Goal: Task Accomplishment & Management: Complete application form

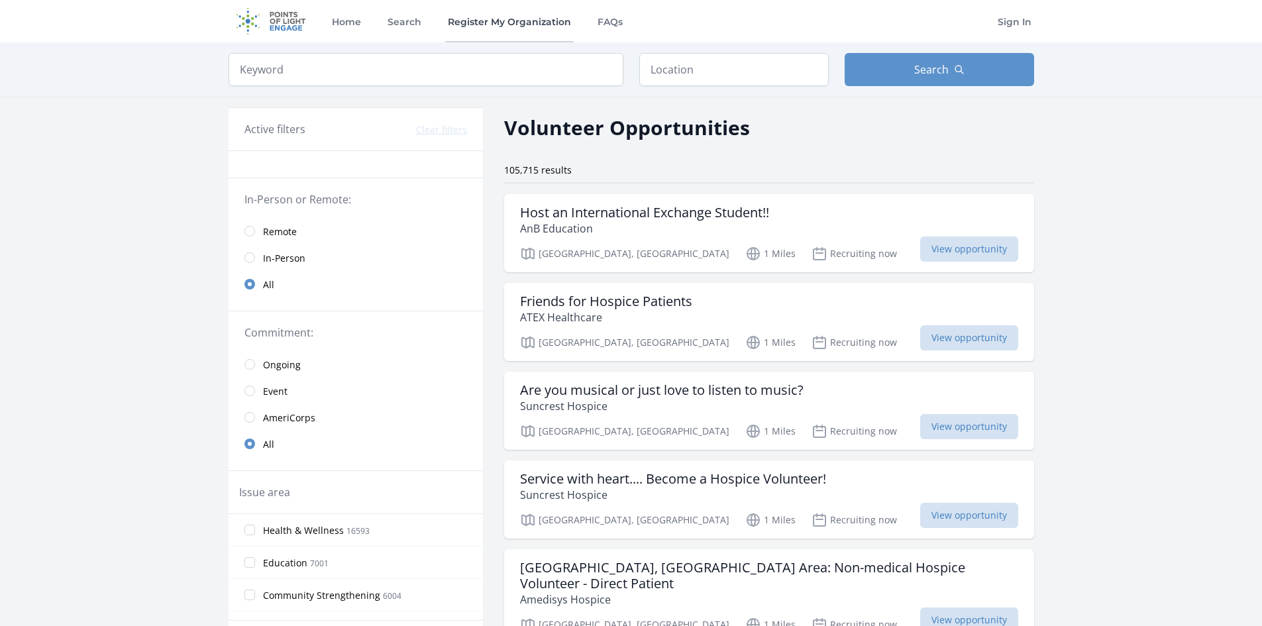
click at [496, 24] on link "Register My Organization" at bounding box center [509, 21] width 129 height 42
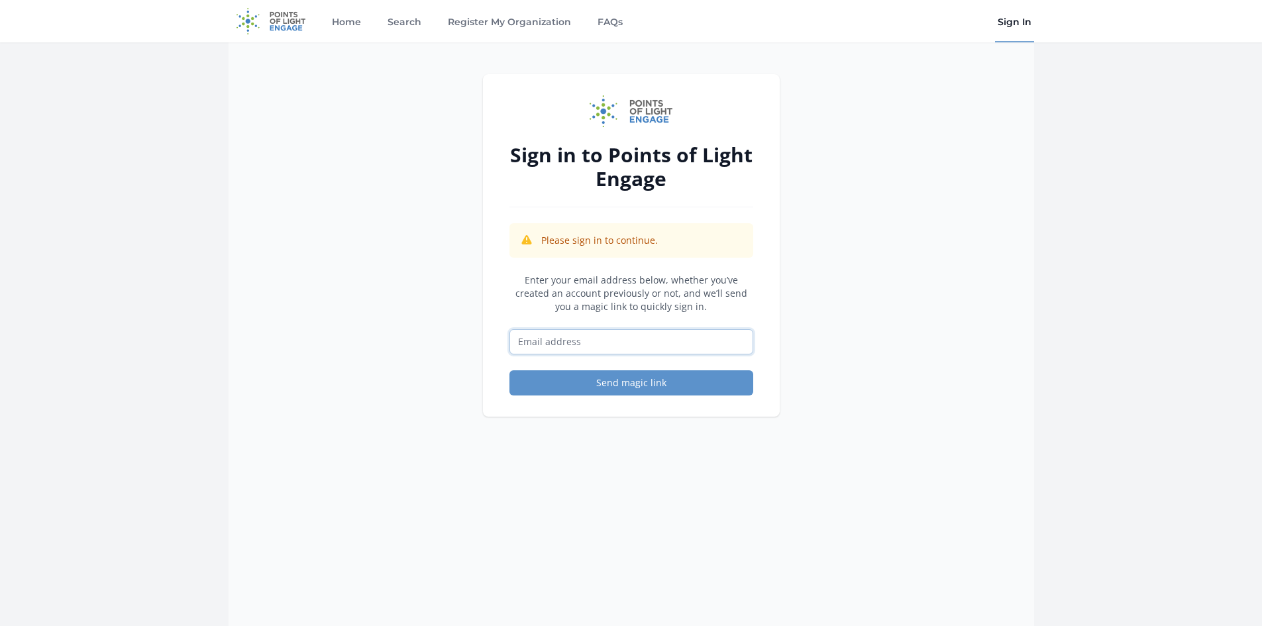
click at [694, 351] on input "Email address" at bounding box center [632, 341] width 244 height 25
type input "[EMAIL_ADDRESS][DOMAIN_NAME]"
click at [624, 386] on button "Send magic link" at bounding box center [632, 382] width 244 height 25
